Goal: Task Accomplishment & Management: Manage account settings

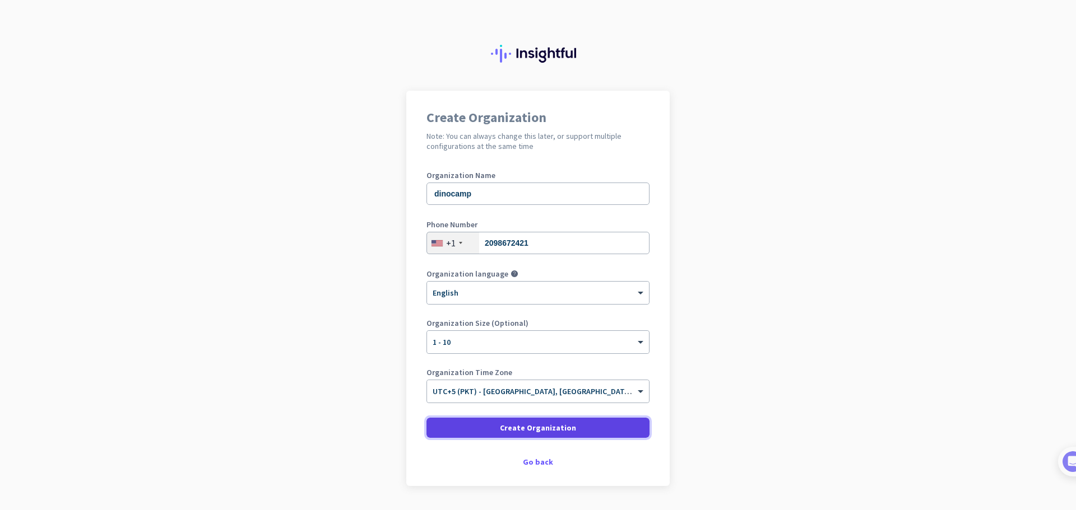
click at [551, 431] on span "Create Organization" at bounding box center [538, 427] width 76 height 11
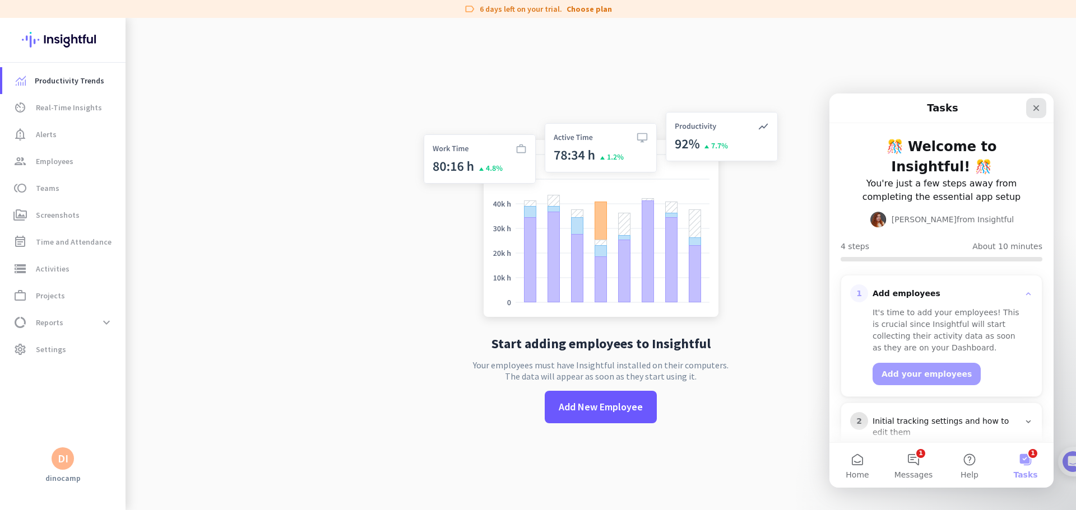
click at [1032, 110] on icon "Close" at bounding box center [1036, 108] width 9 height 9
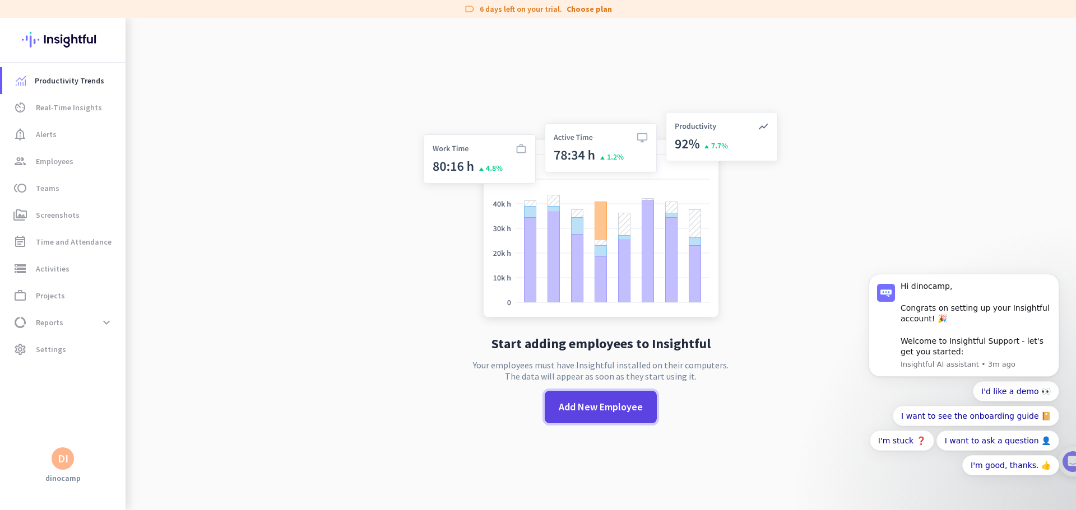
click at [607, 408] on span "Add New Employee" at bounding box center [601, 407] width 84 height 15
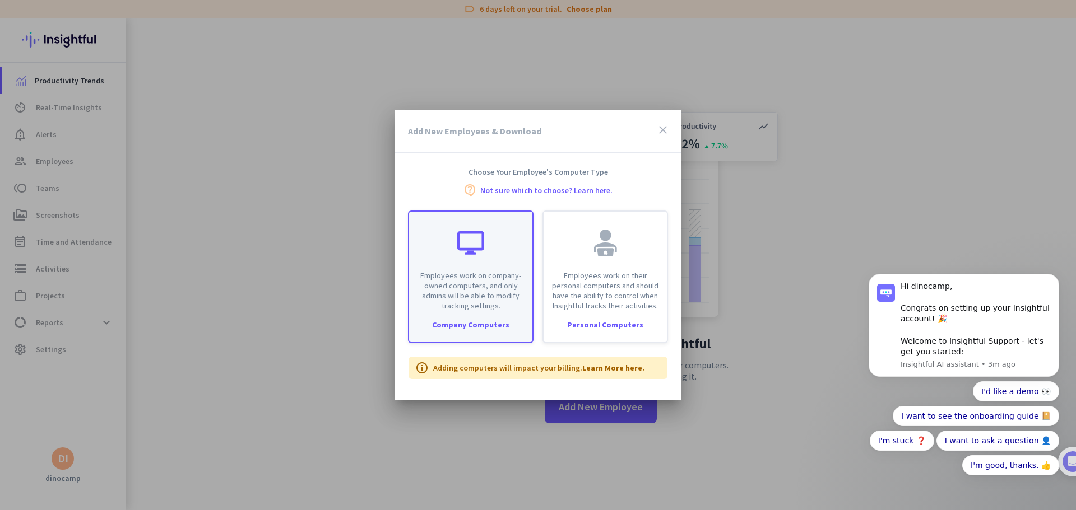
click at [490, 266] on div "Employees work on company-owned computers, and only admins will be able to modi…" at bounding box center [470, 261] width 123 height 99
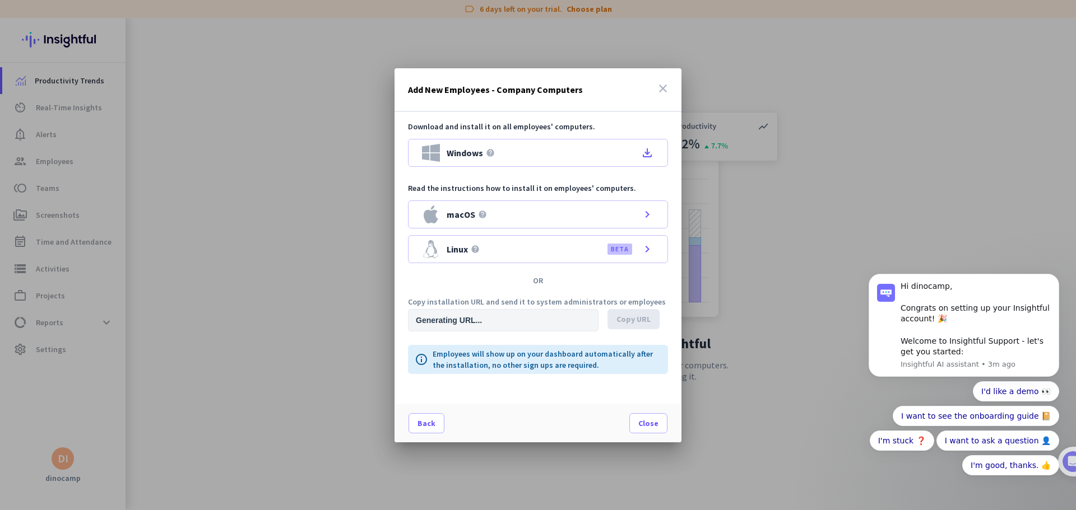
type input "[URL][DOMAIN_NAME]"
drag, startPoint x: 644, startPoint y: 151, endPoint x: 653, endPoint y: 163, distance: 15.1
click at [644, 151] on icon "file_download" at bounding box center [646, 152] width 13 height 13
click at [971, 50] on div at bounding box center [538, 255] width 1076 height 510
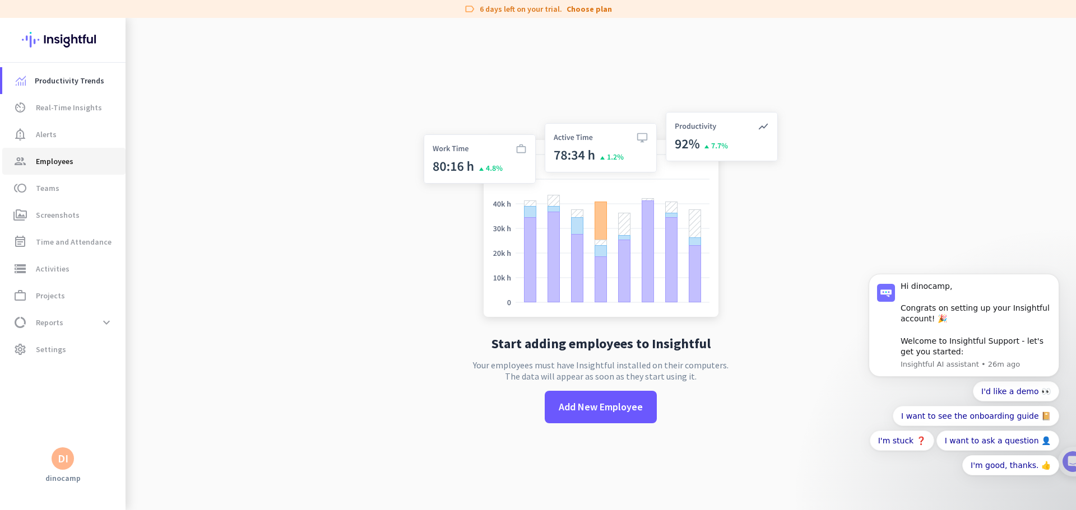
click at [51, 169] on link "group Employees" at bounding box center [63, 161] width 123 height 27
